Goal: Task Accomplishment & Management: Manage account settings

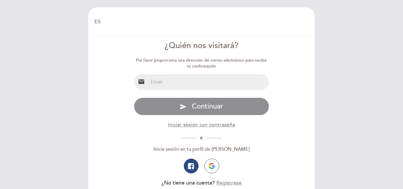
select select "es"
click at [207, 81] on input "email" at bounding box center [208, 82] width 121 height 16
type input "[EMAIL_ADDRESS][DOMAIN_NAME]"
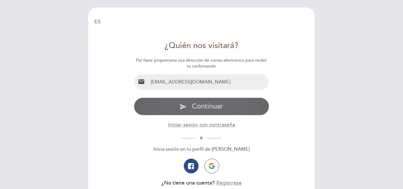
click at [203, 110] on span "Continuar" at bounding box center [207, 106] width 31 height 9
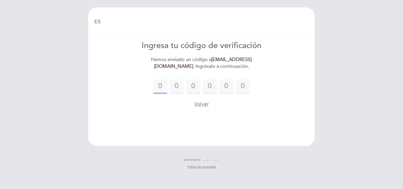
click at [157, 83] on input "text" at bounding box center [160, 86] width 14 height 14
type input "4"
type input "5"
type input "0"
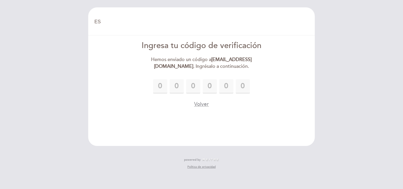
type input "7"
type input "9"
click at [259, 84] on div "4 5 0 0 7 9" at bounding box center [201, 86] width 135 height 14
